Goal: Task Accomplishment & Management: Manage account settings

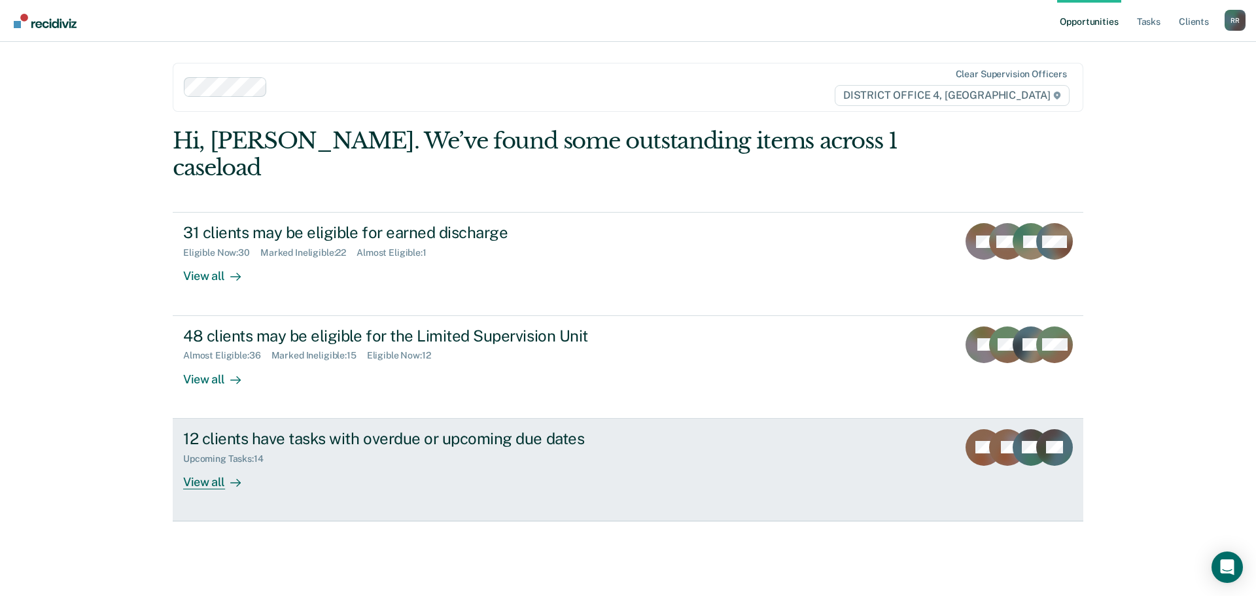
click at [224, 464] on div "View all" at bounding box center [219, 477] width 73 height 26
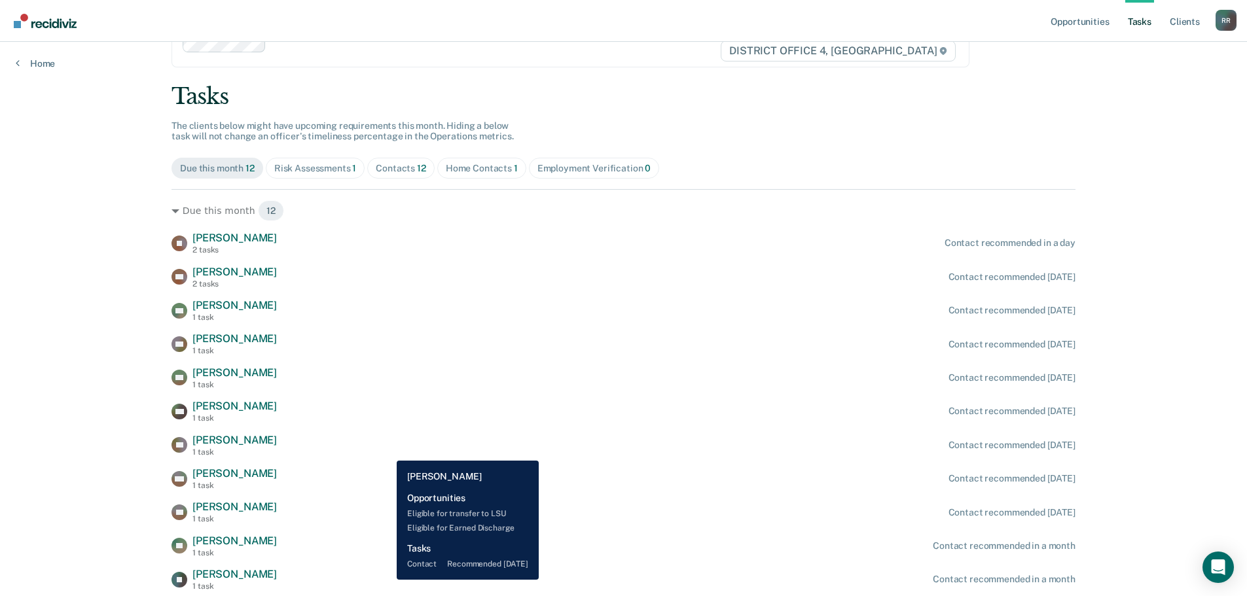
scroll to position [65, 0]
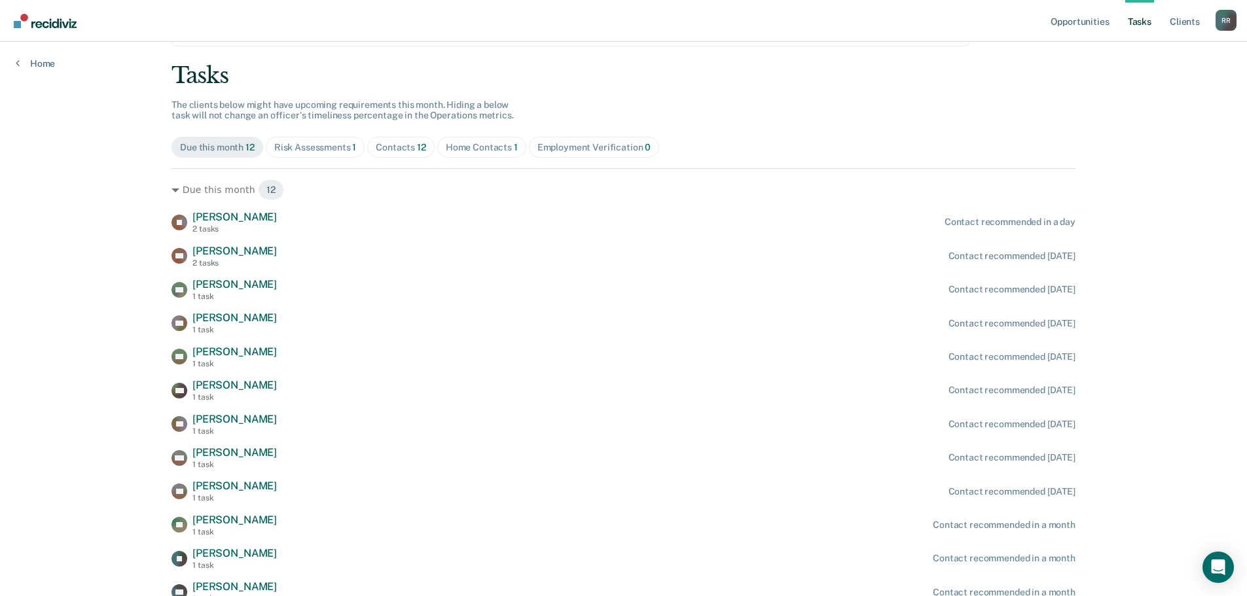
click at [504, 147] on div "Home Contacts 1" at bounding box center [482, 147] width 72 height 11
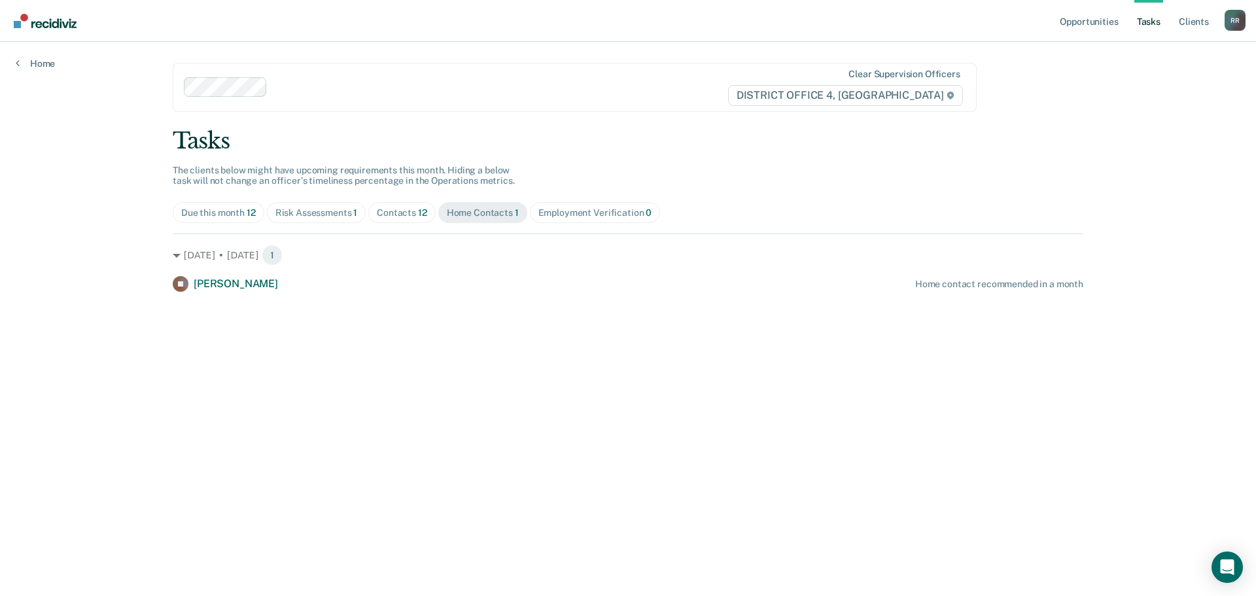
click at [340, 215] on div "Risk Assessments 1" at bounding box center [316, 212] width 82 height 11
click at [236, 212] on div "Due this month 12" at bounding box center [218, 212] width 75 height 11
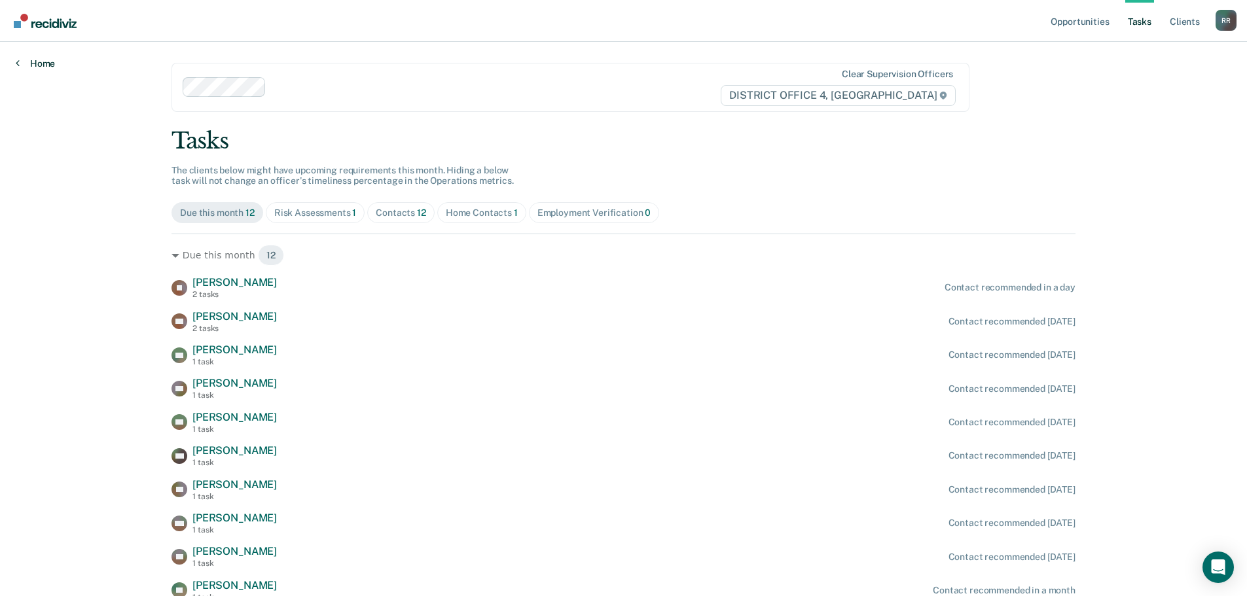
click at [36, 63] on link "Home" at bounding box center [35, 64] width 39 height 12
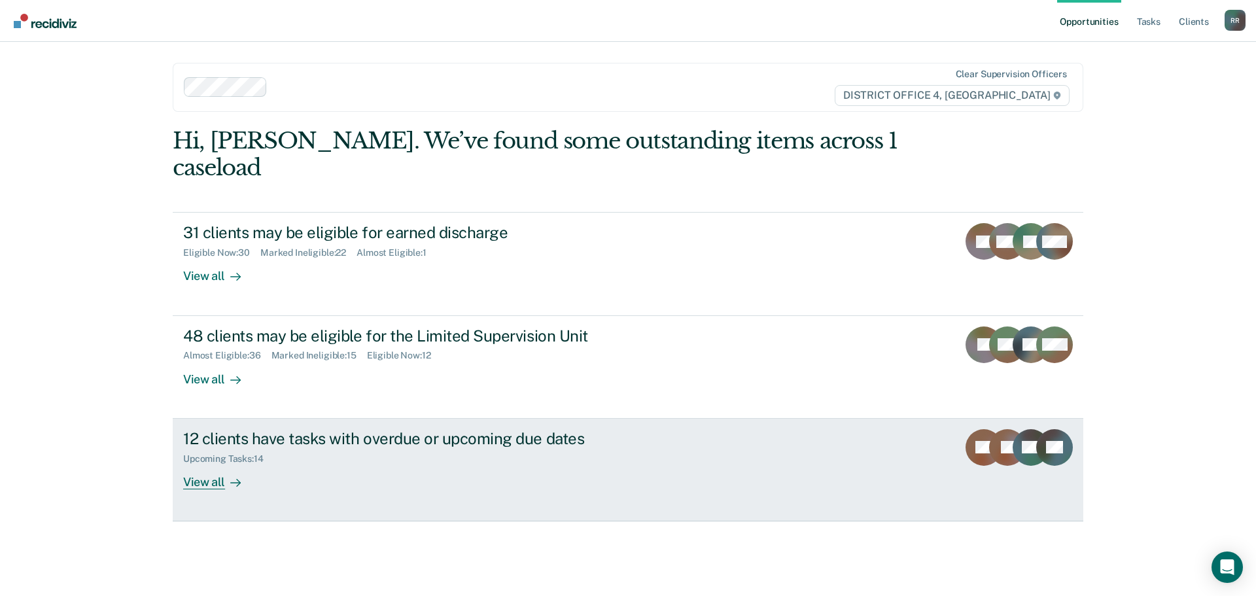
click at [208, 464] on div "View all" at bounding box center [219, 477] width 73 height 26
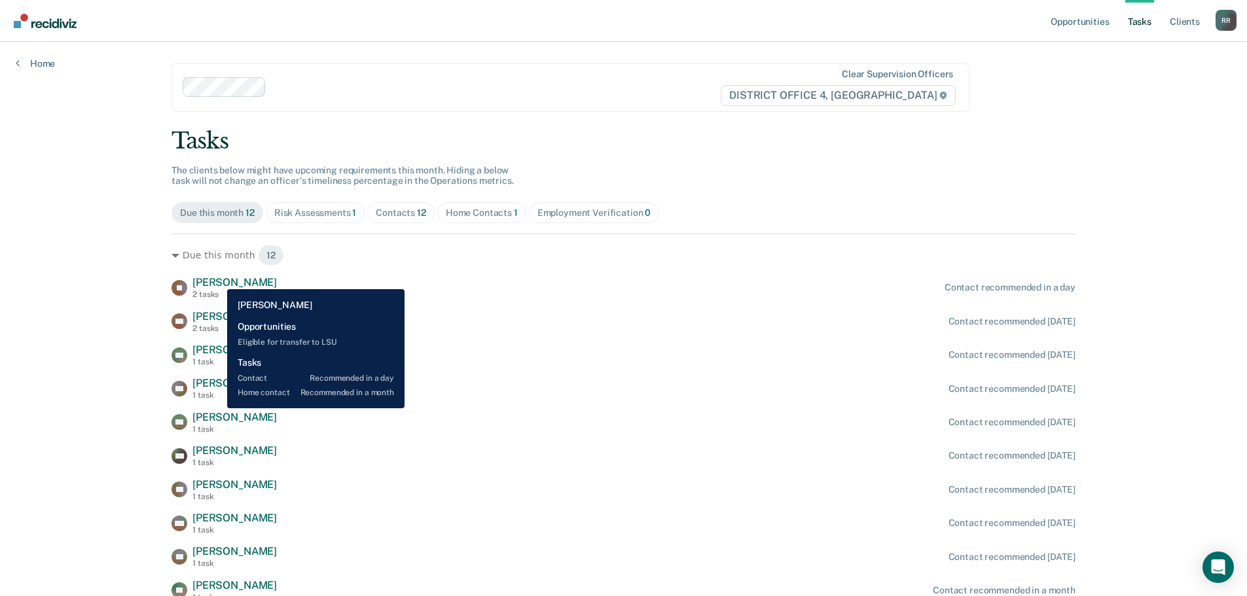
click at [217, 279] on span "[PERSON_NAME]" at bounding box center [234, 282] width 84 height 12
